Goal: Task Accomplishment & Management: Manage account settings

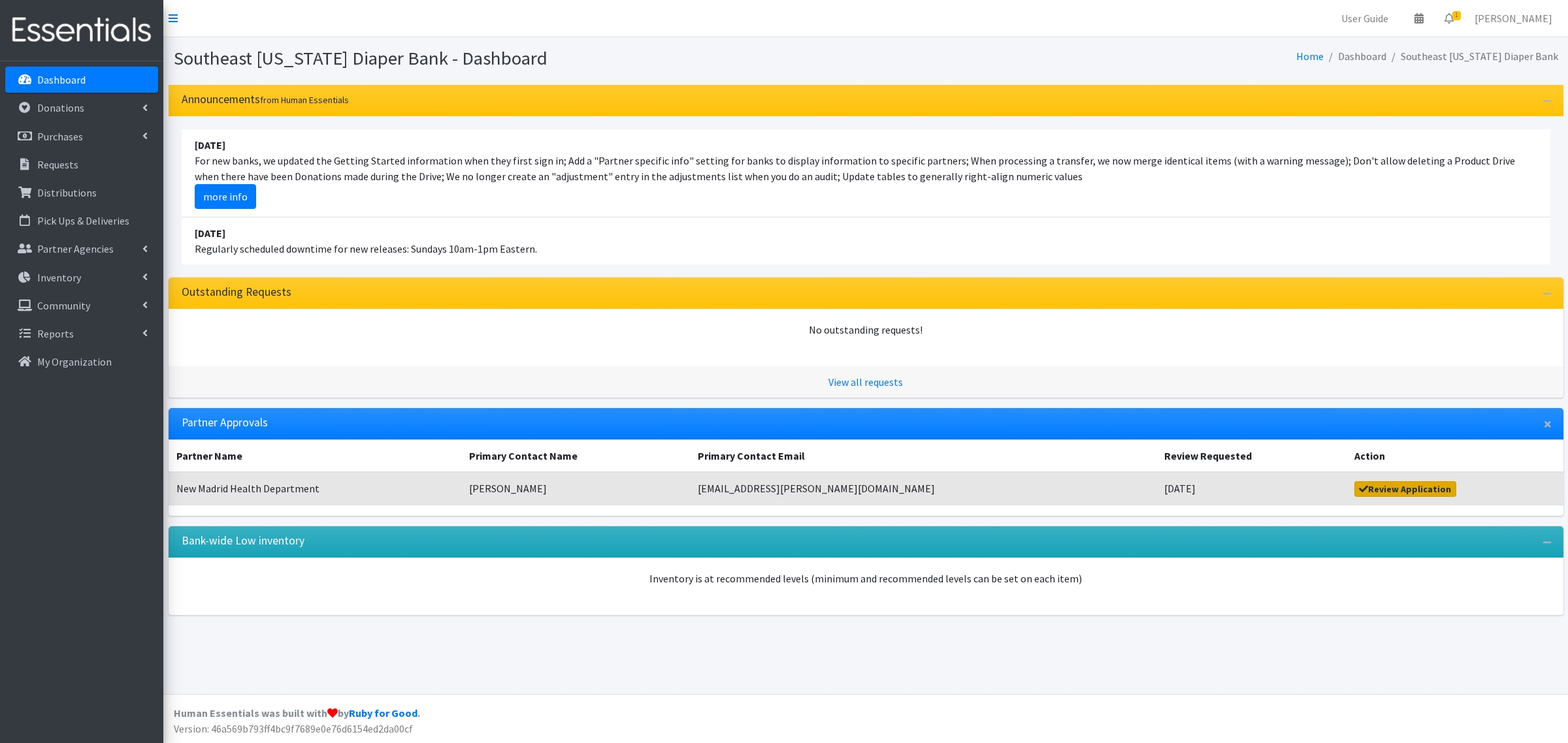
click at [1369, 492] on link "Review Application" at bounding box center [1405, 489] width 102 height 16
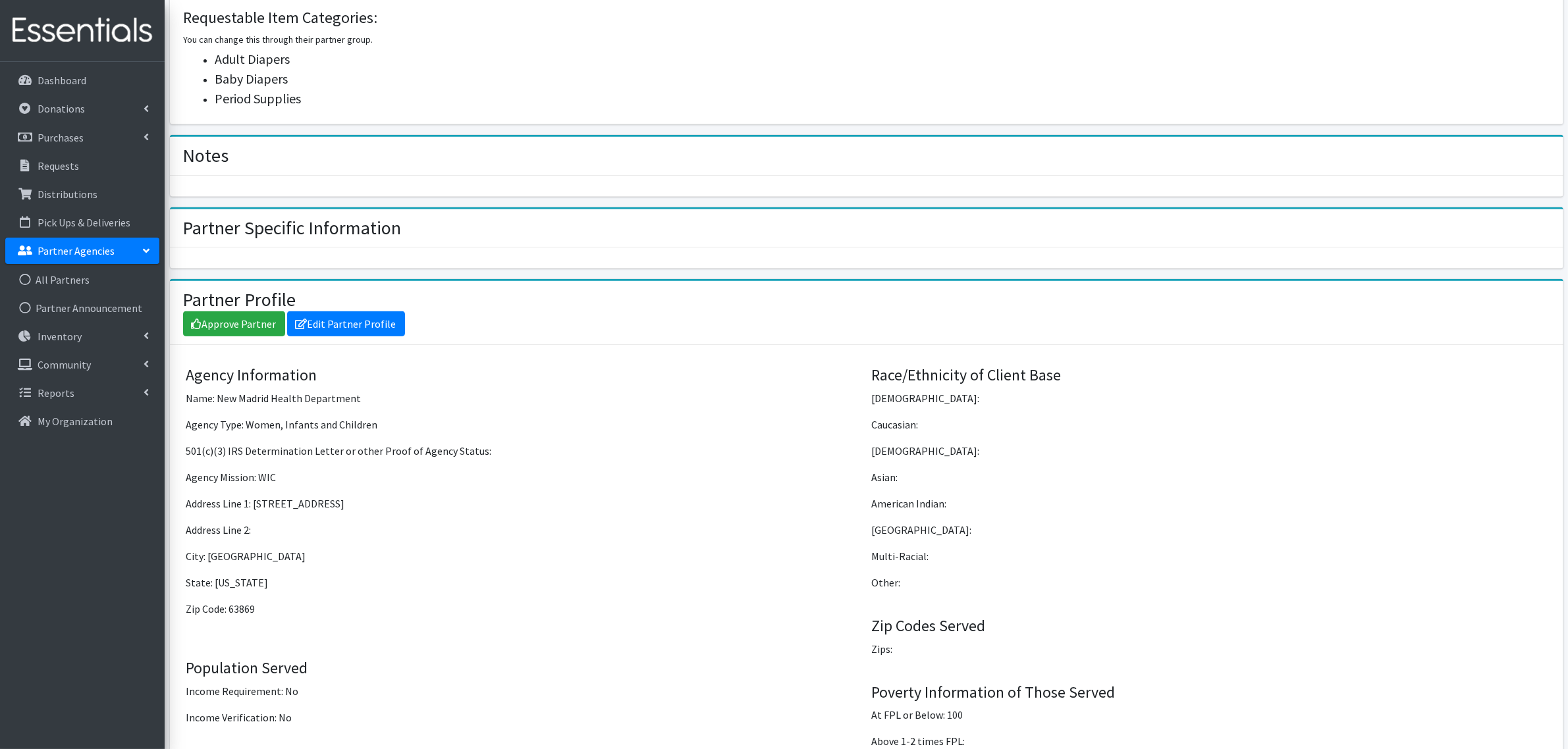
scroll to position [996, 0]
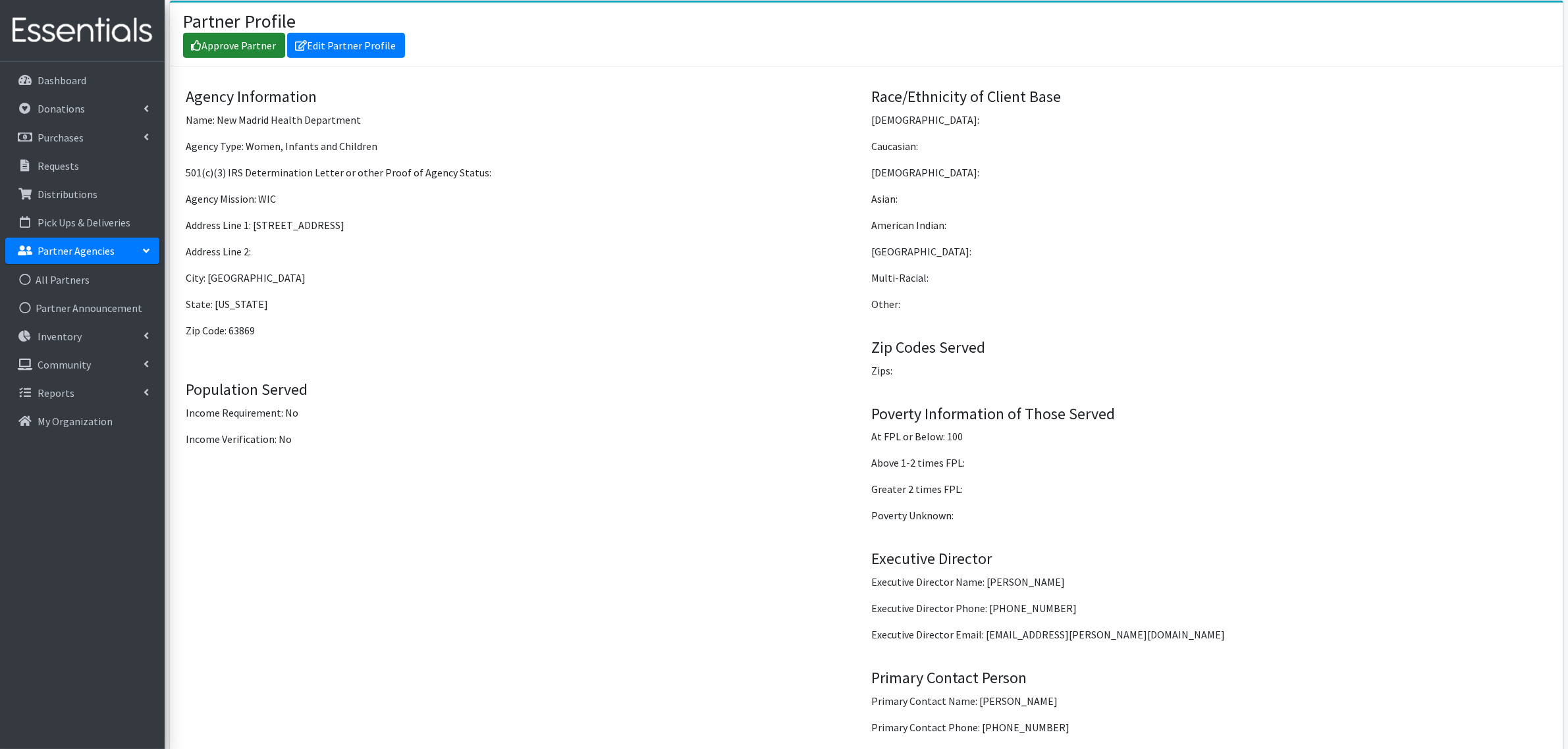
click at [219, 43] on link "Approve Partner" at bounding box center [234, 45] width 102 height 25
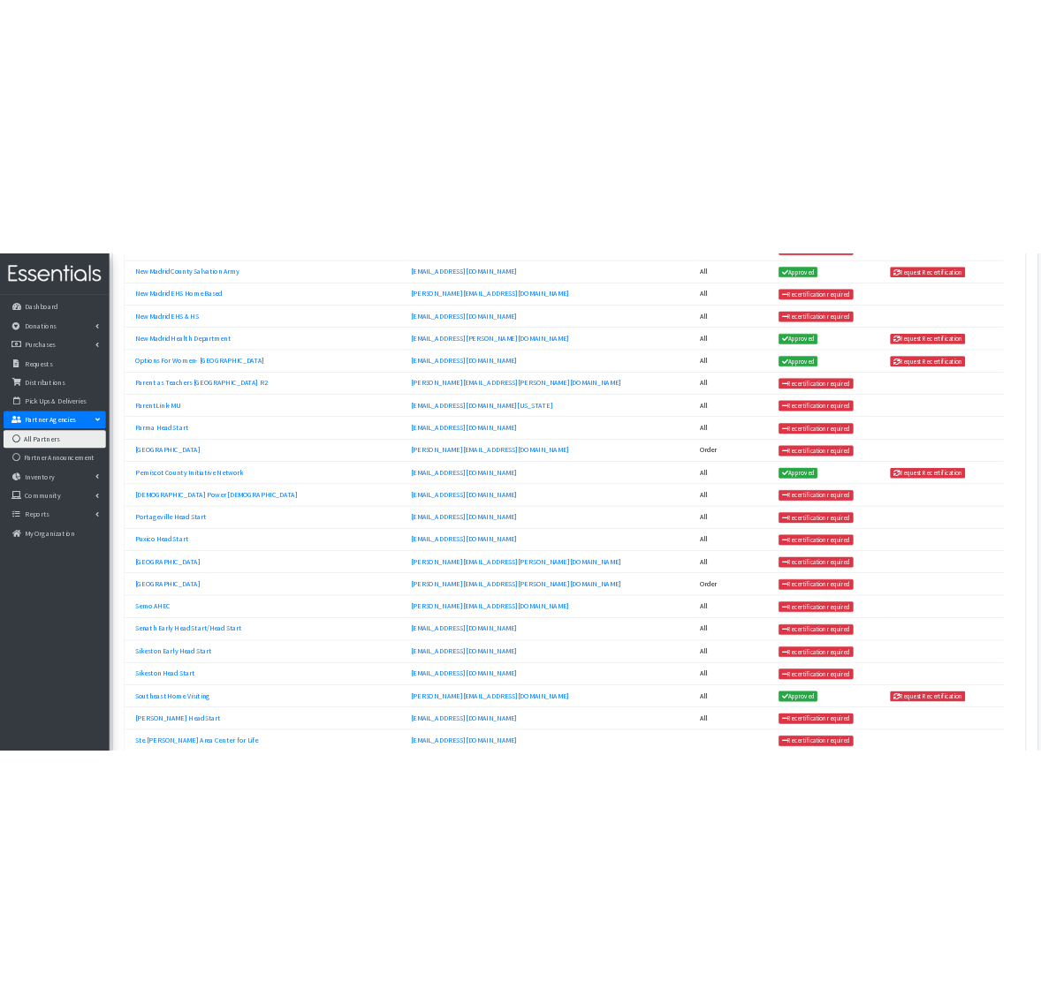
scroll to position [3331, 0]
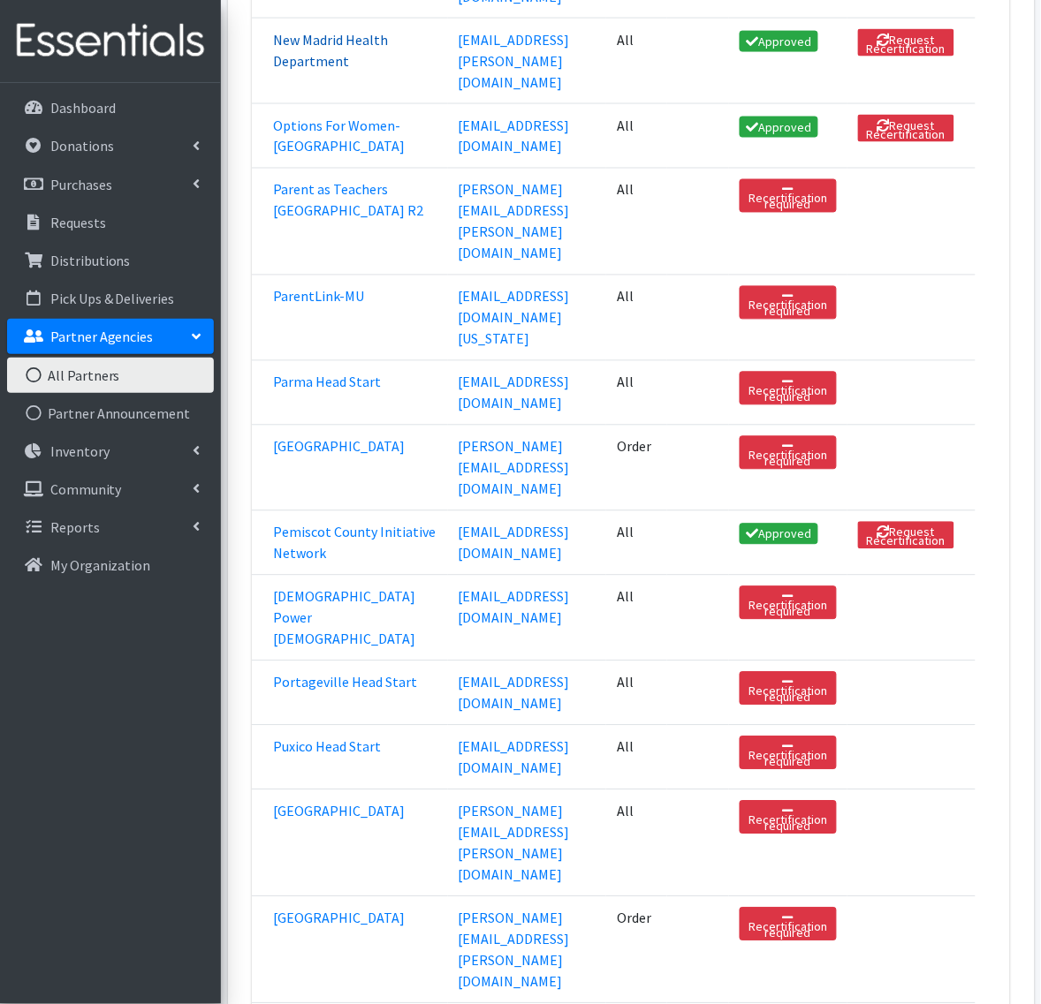
click at [302, 70] on link "New Madrid Health Department" at bounding box center [330, 50] width 115 height 39
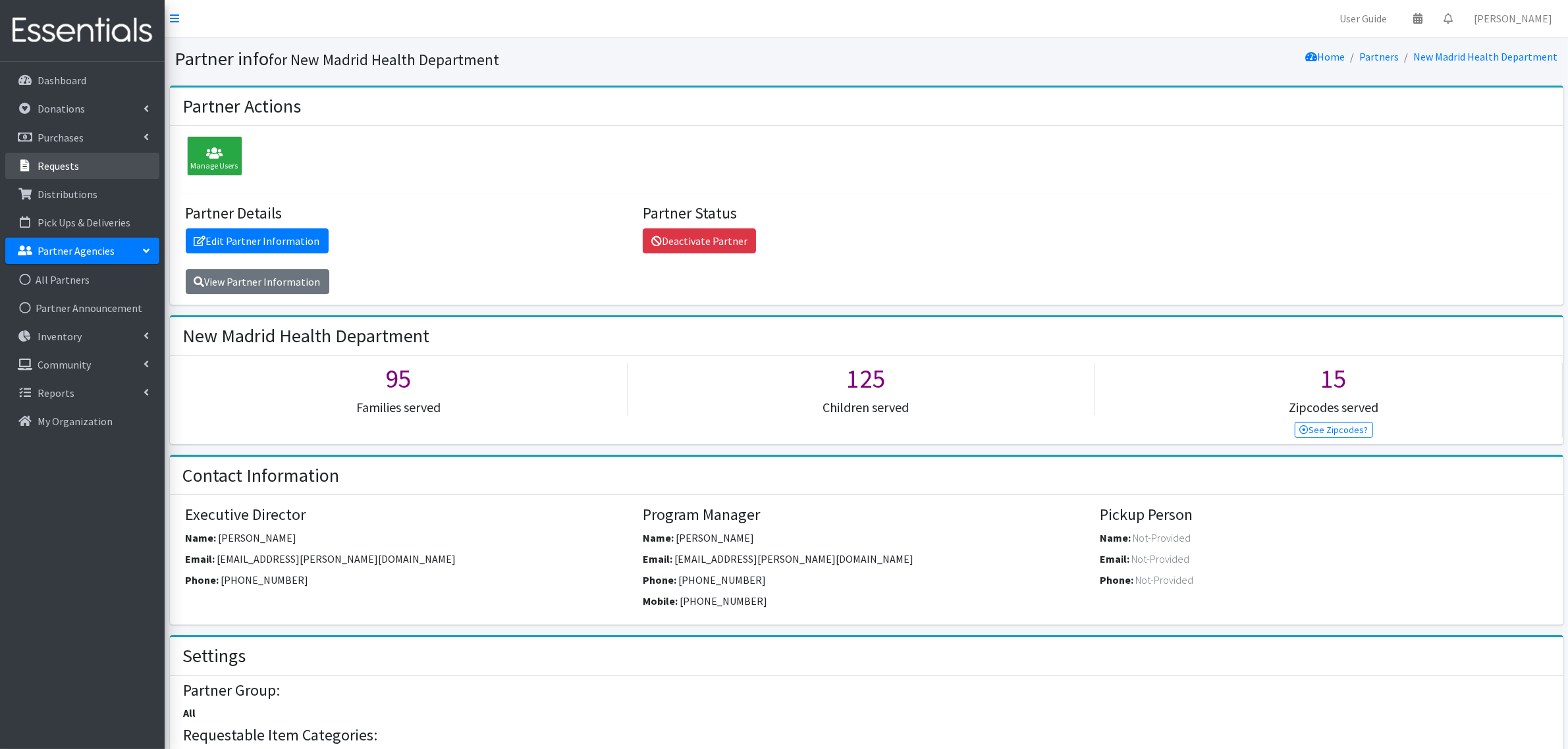
click at [61, 170] on p "Requests" at bounding box center [58, 166] width 42 height 13
